Goal: Information Seeking & Learning: Learn about a topic

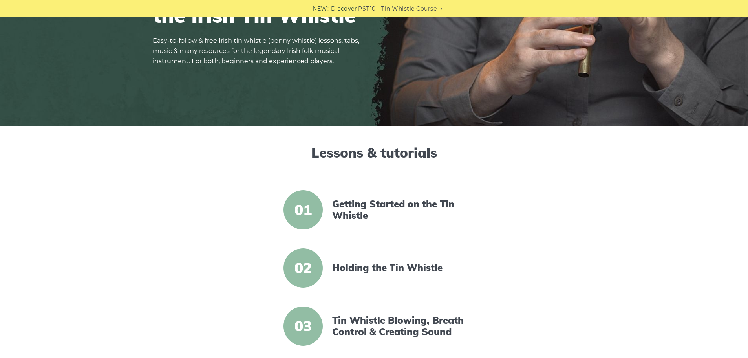
scroll to position [157, 0]
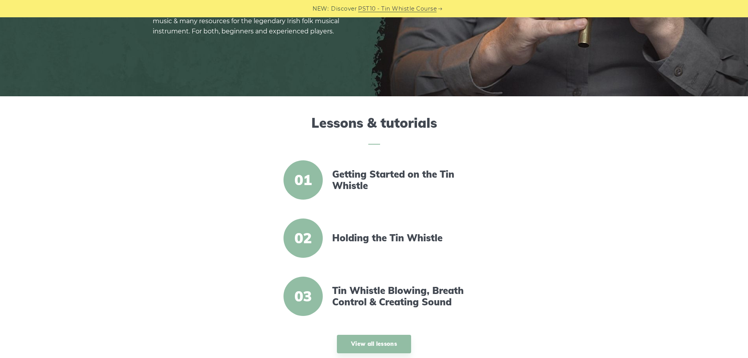
click at [388, 337] on link "View all lessons" at bounding box center [374, 344] width 74 height 18
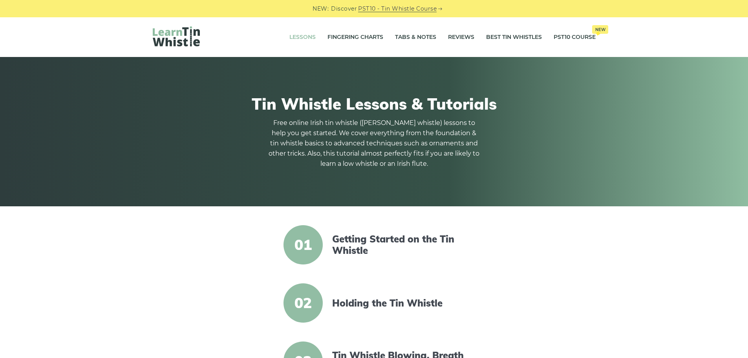
click at [309, 239] on span "01" at bounding box center [303, 244] width 39 height 39
click at [354, 243] on link "Getting Started on the Tin Whistle" at bounding box center [399, 244] width 135 height 23
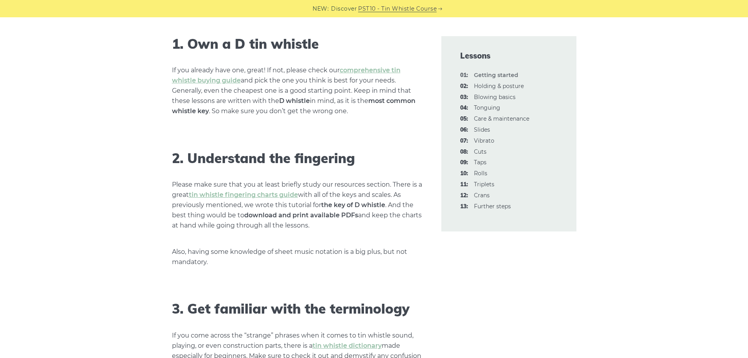
scroll to position [511, 0]
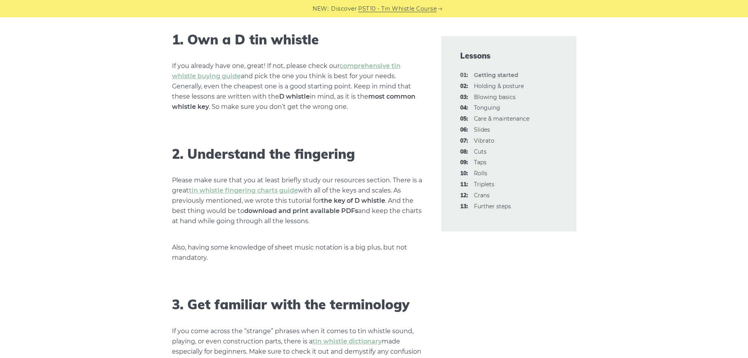
click at [254, 192] on link "tin whistle fingering charts guide" at bounding box center [243, 190] width 109 height 7
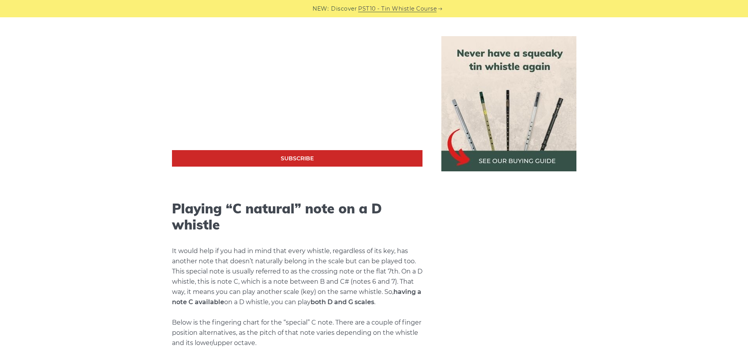
scroll to position [1532, 0]
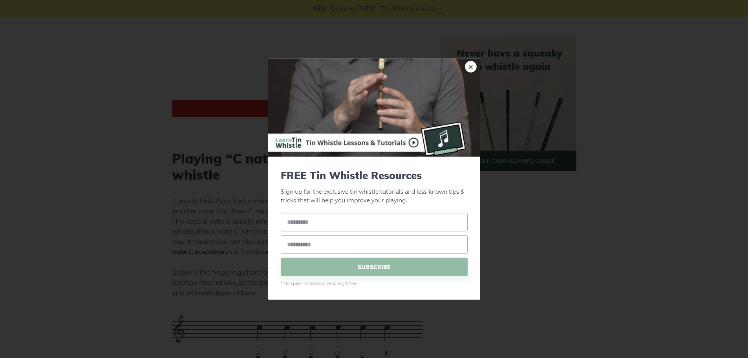
click at [476, 66] on link "×" at bounding box center [471, 66] width 12 height 12
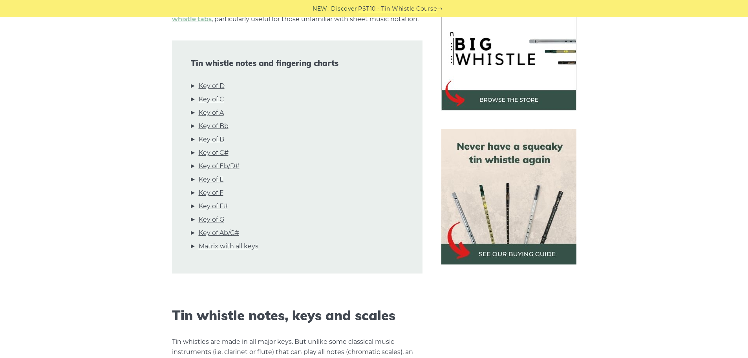
scroll to position [236, 0]
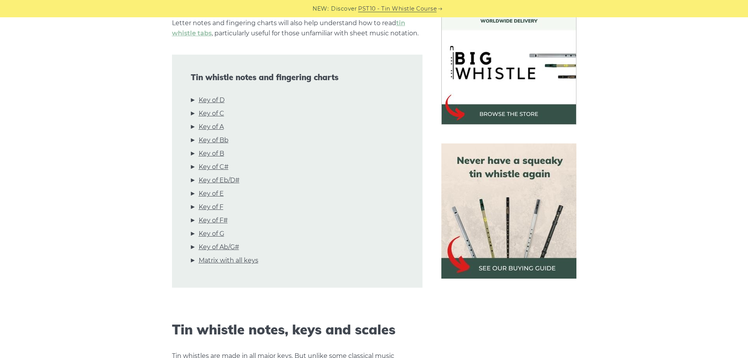
click at [220, 101] on link "Key of D" at bounding box center [212, 100] width 26 height 10
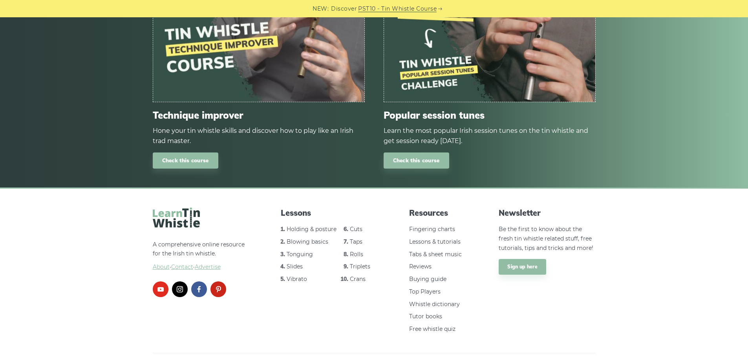
scroll to position [4675, 0]
